Goal: Information Seeking & Learning: Find specific fact

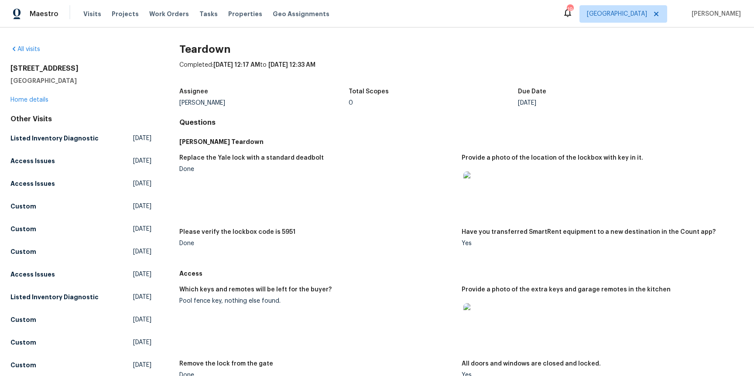
click at [223, 302] on div "Pool fence key, nothing else found." at bounding box center [316, 301] width 275 height 6
click at [346, 151] on div "Replace the Yale lock with a standard deadbolt Done Provide a photo of the loca…" at bounding box center [461, 208] width 564 height 116
click at [281, 231] on h5 "Please verify the lockbox code is 5951" at bounding box center [237, 232] width 116 height 6
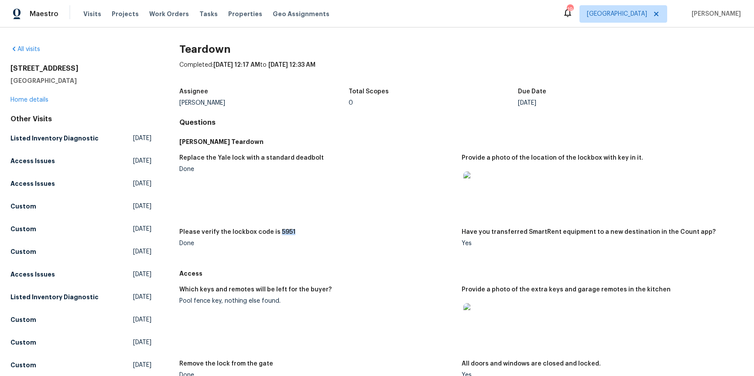
click at [281, 231] on h5 "Please verify the lockbox code is 5951" at bounding box center [237, 232] width 116 height 6
copy h5 "5951"
